Goal: Find specific page/section: Find specific page/section

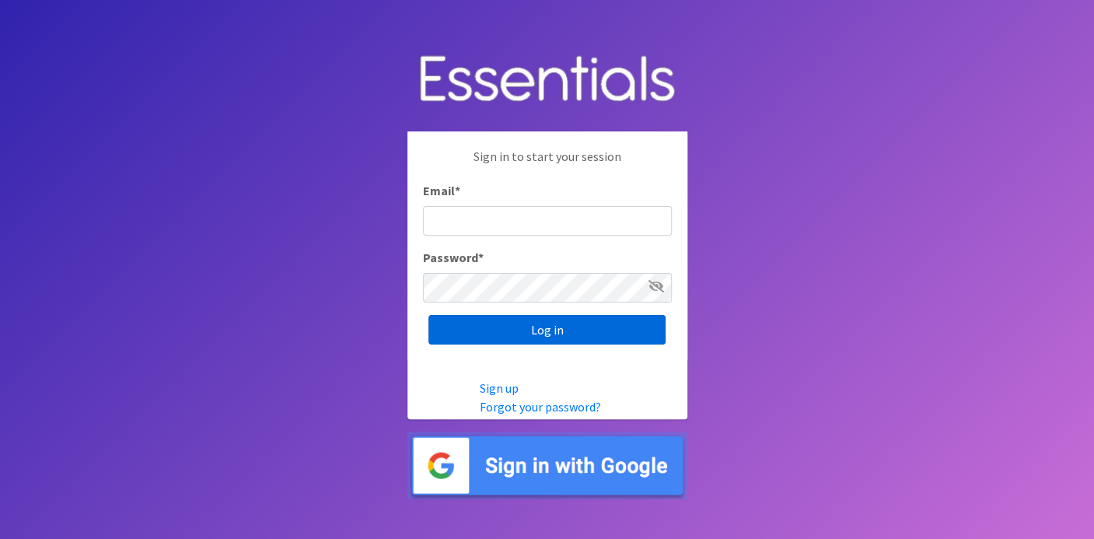
type input "deb@villagediaperbank.org"
click at [498, 320] on input "Log in" at bounding box center [547, 330] width 237 height 30
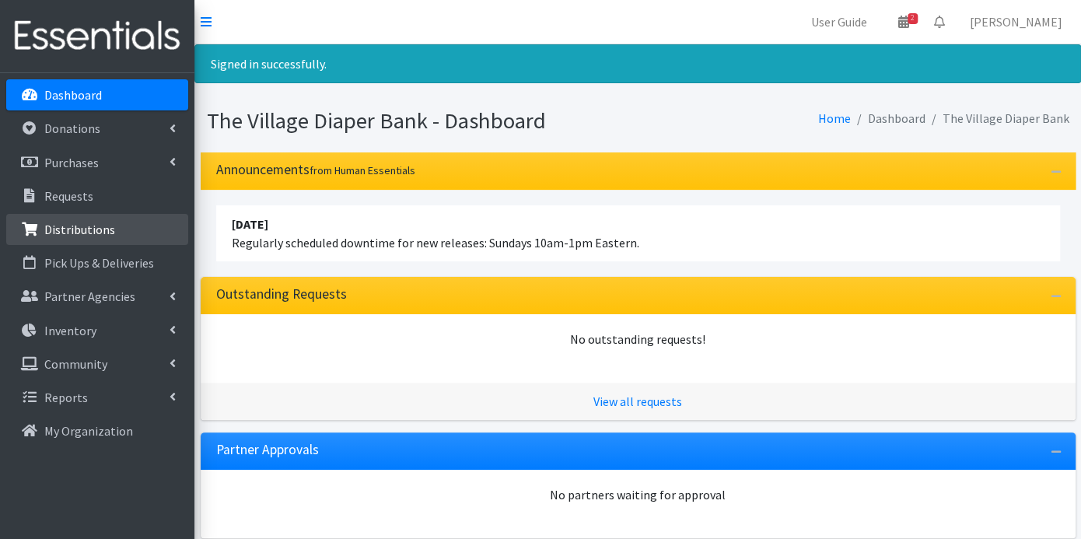
click at [114, 229] on link "Distributions" at bounding box center [97, 229] width 182 height 31
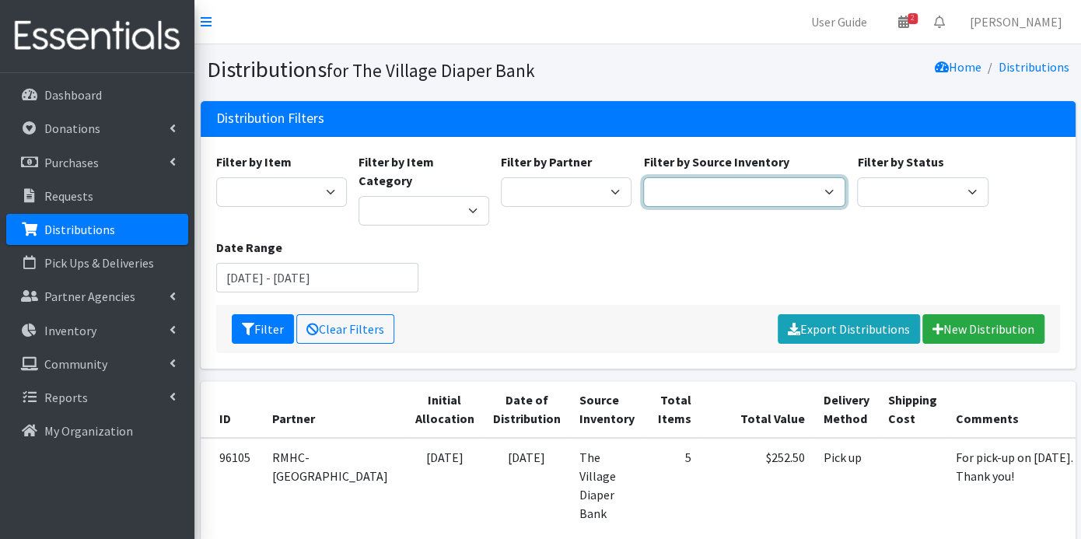
click at [828, 191] on select "The Village Diaper Bank" at bounding box center [744, 192] width 202 height 30
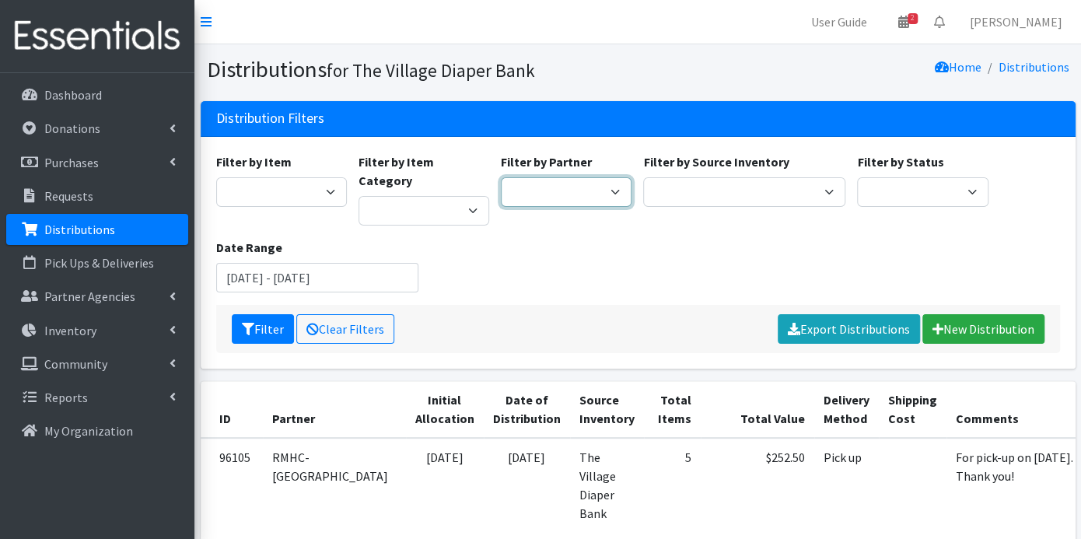
click at [611, 182] on select "Atwood PEP Badger Prairie Needs Network ConnectRx Culturally Rooted Dane County…" at bounding box center [566, 192] width 131 height 30
select select "3930"
click at [501, 177] on select "Atwood PEP Badger Prairie Needs Network ConnectRx Culturally Rooted Dane County…" at bounding box center [566, 192] width 131 height 30
click at [266, 314] on button "Filter" at bounding box center [263, 329] width 62 height 30
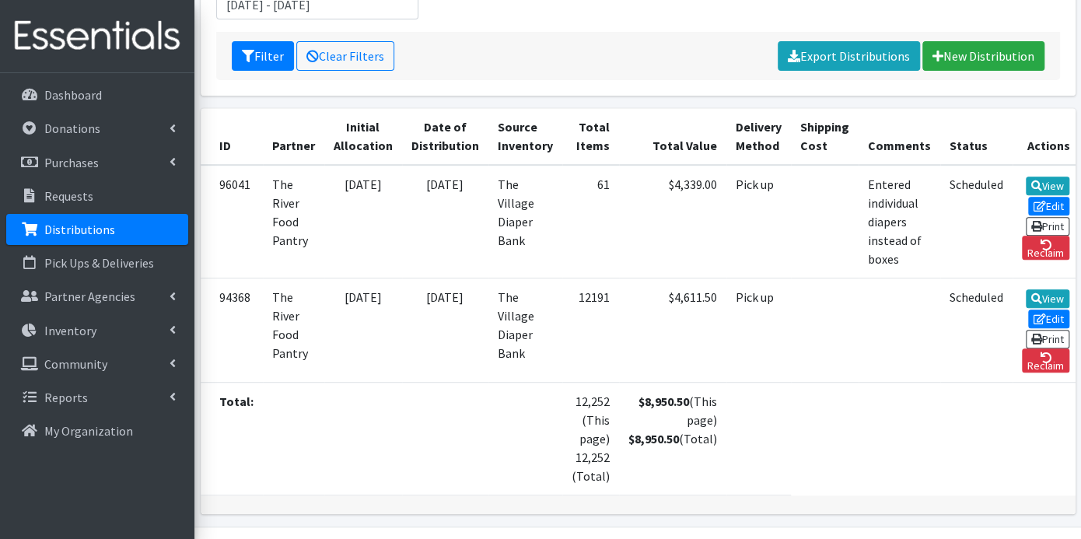
scroll to position [290, 0]
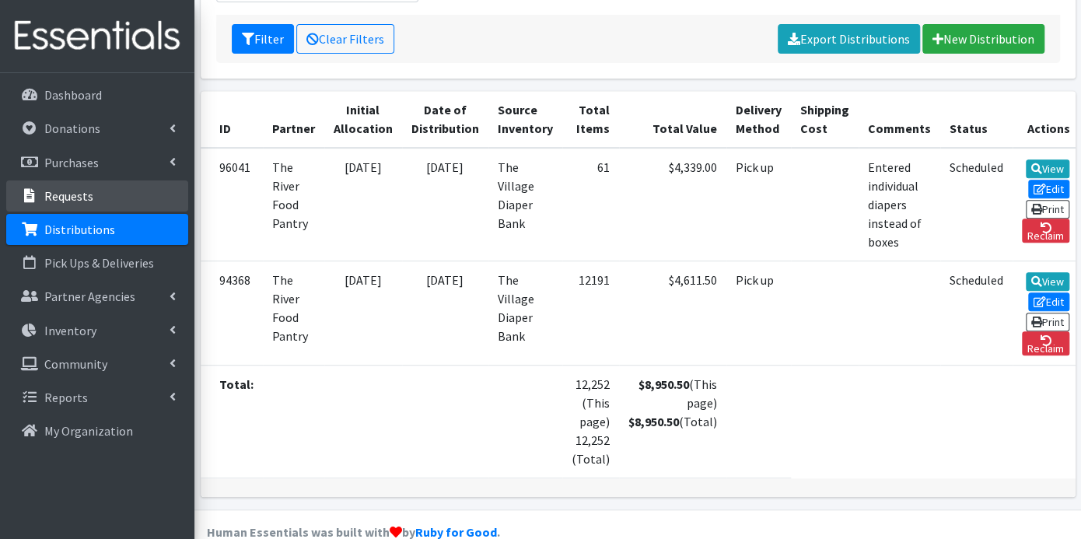
click at [93, 191] on link "Requests" at bounding box center [97, 195] width 182 height 31
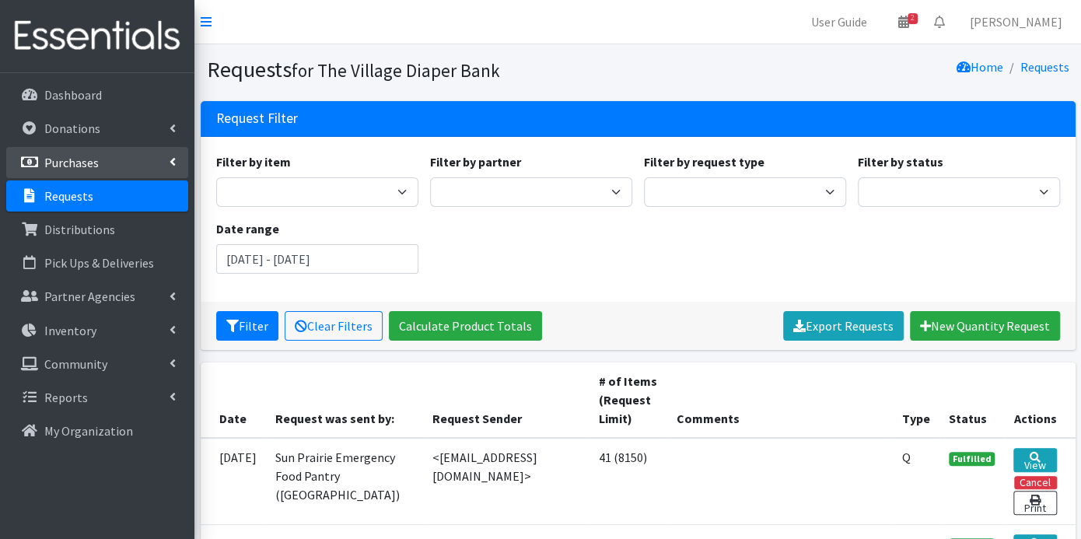
click at [68, 163] on p "Purchases" at bounding box center [71, 163] width 54 height 16
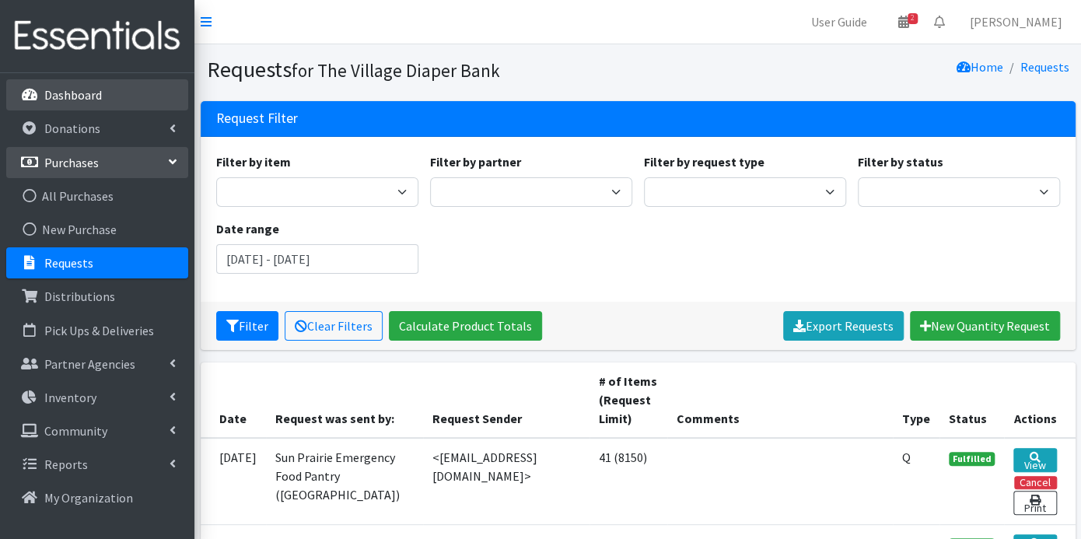
click at [84, 91] on p "Dashboard" at bounding box center [73, 95] width 58 height 16
